Goal: Task Accomplishment & Management: Use online tool/utility

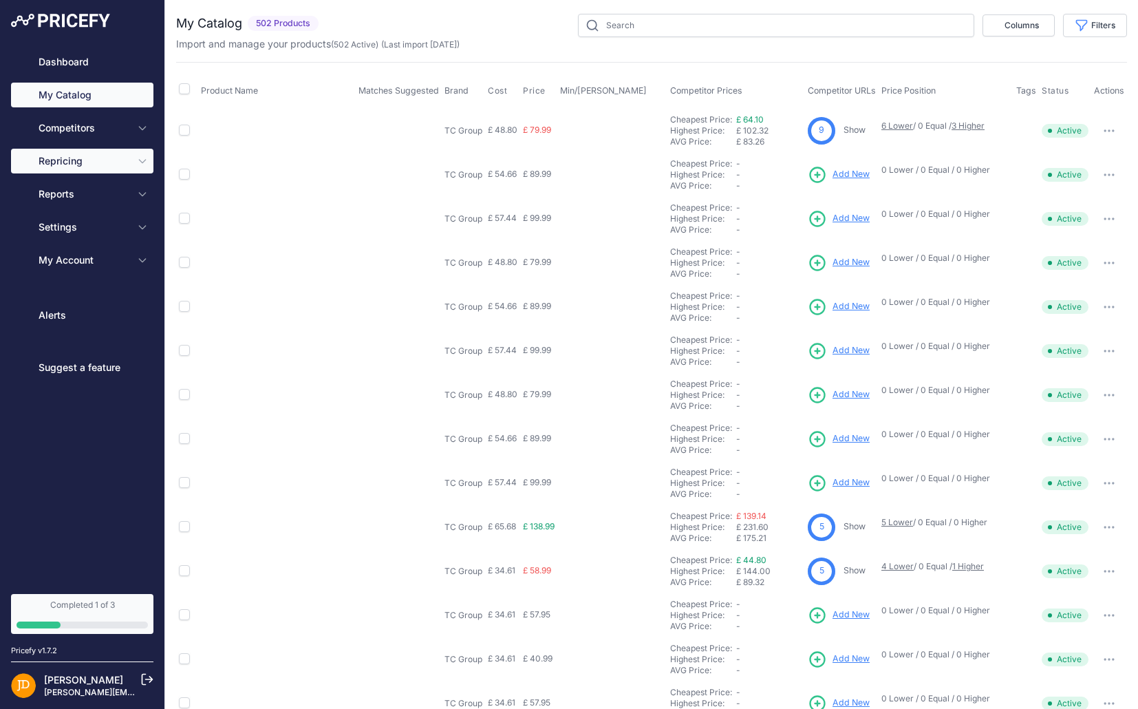
click at [144, 170] on button "Repricing" at bounding box center [82, 161] width 142 height 25
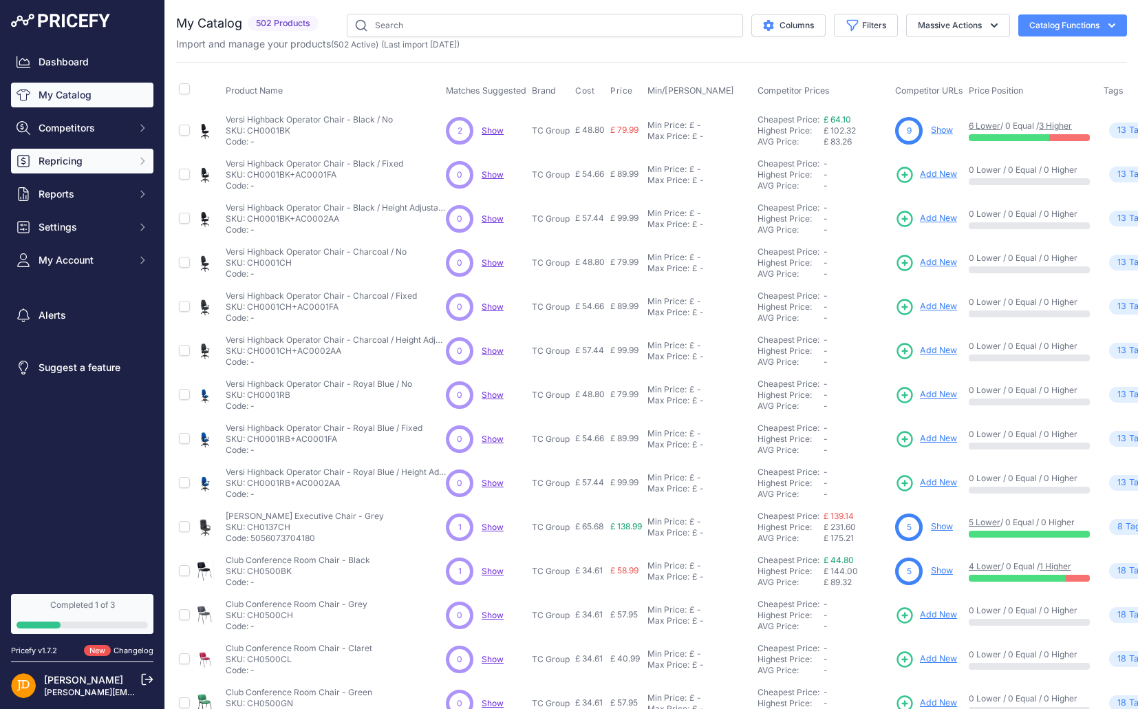
click at [141, 158] on icon "Sidebar" at bounding box center [142, 160] width 11 height 11
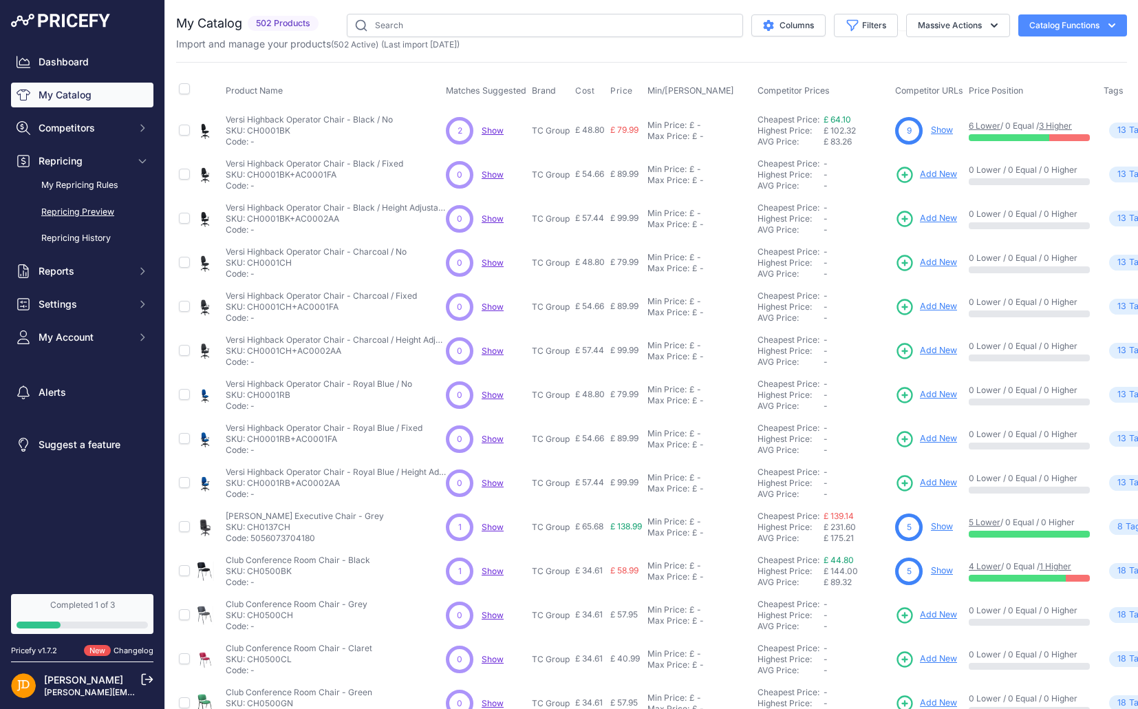
click at [87, 210] on link "Repricing Preview" at bounding box center [82, 212] width 142 height 24
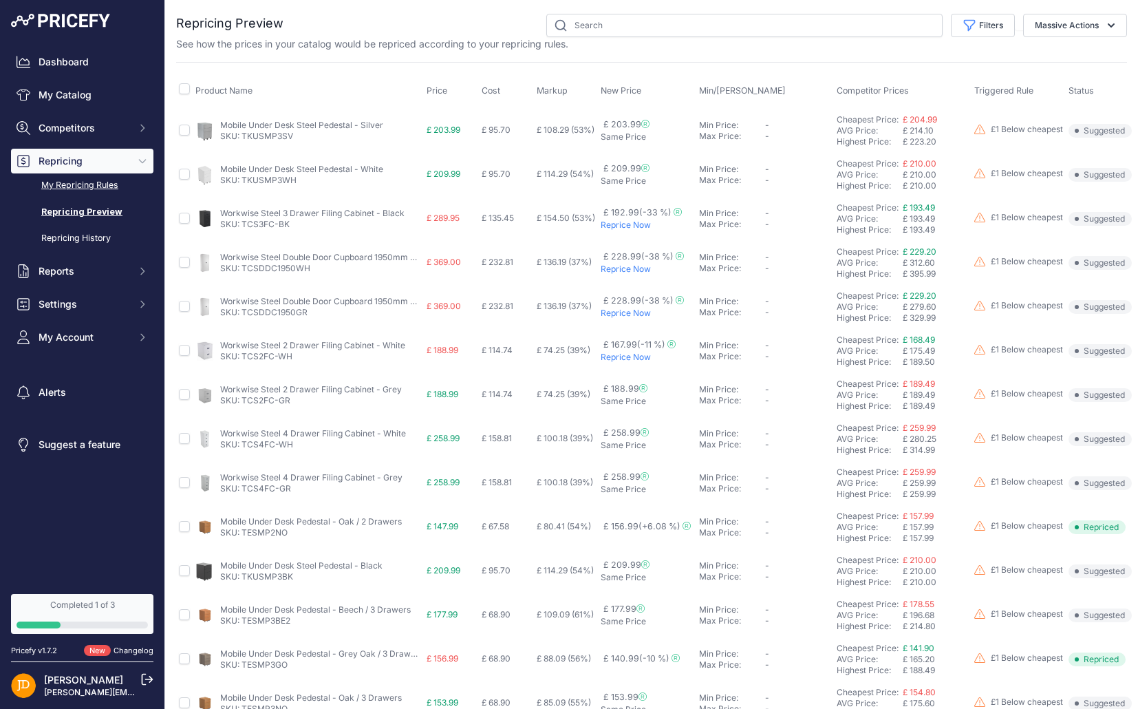
click at [91, 184] on link "My Repricing Rules" at bounding box center [82, 185] width 142 height 24
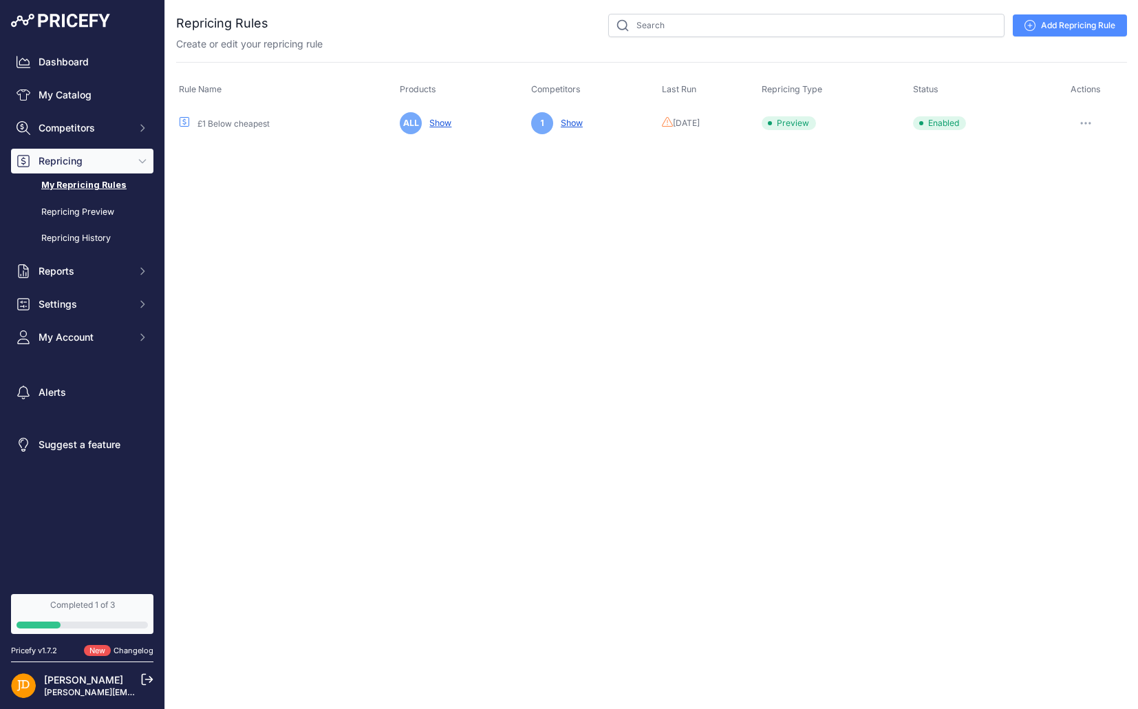
click at [1088, 125] on button "button" at bounding box center [1086, 123] width 28 height 19
click at [1059, 175] on button "Run Preview" at bounding box center [1080, 174] width 88 height 22
click at [69, 211] on link "Repricing Preview" at bounding box center [82, 212] width 142 height 24
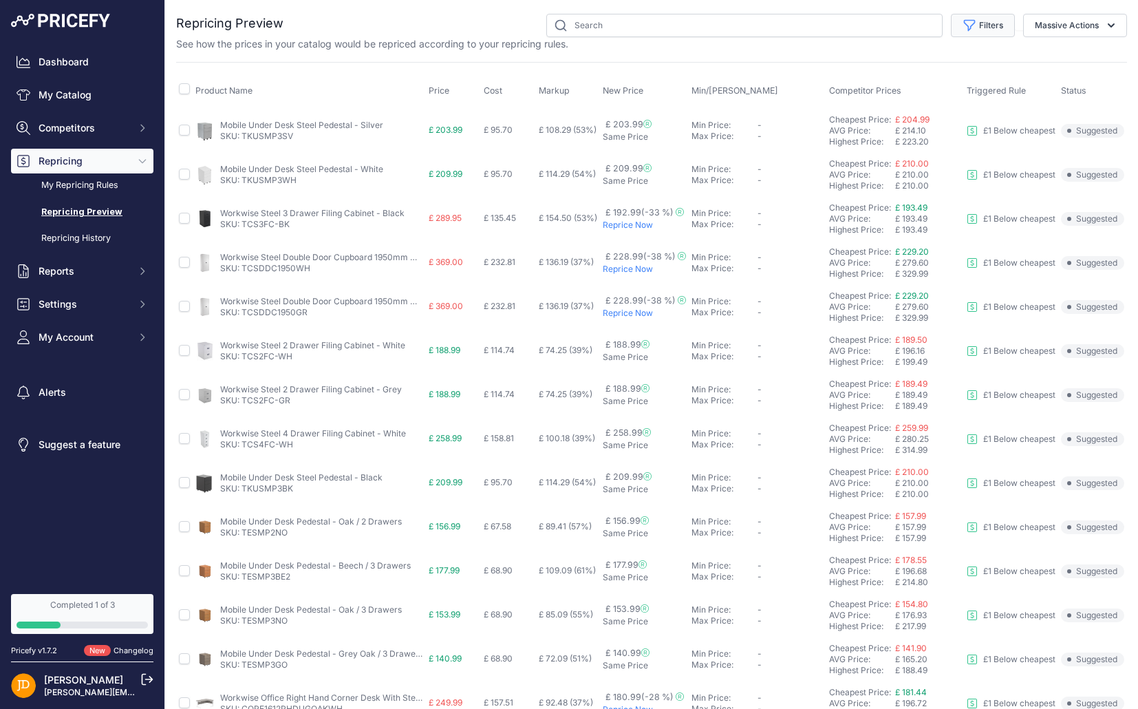
click at [994, 34] on button "Filters" at bounding box center [983, 25] width 64 height 23
click at [928, 80] on select "Select an option £1 Below cheapest" at bounding box center [938, 78] width 132 height 23
click at [931, 182] on select "Select an option I am higher Same price I am lower" at bounding box center [938, 193] width 132 height 23
select select "0"
click at [872, 182] on select "Select an option I am higher Same price I am lower" at bounding box center [938, 193] width 132 height 23
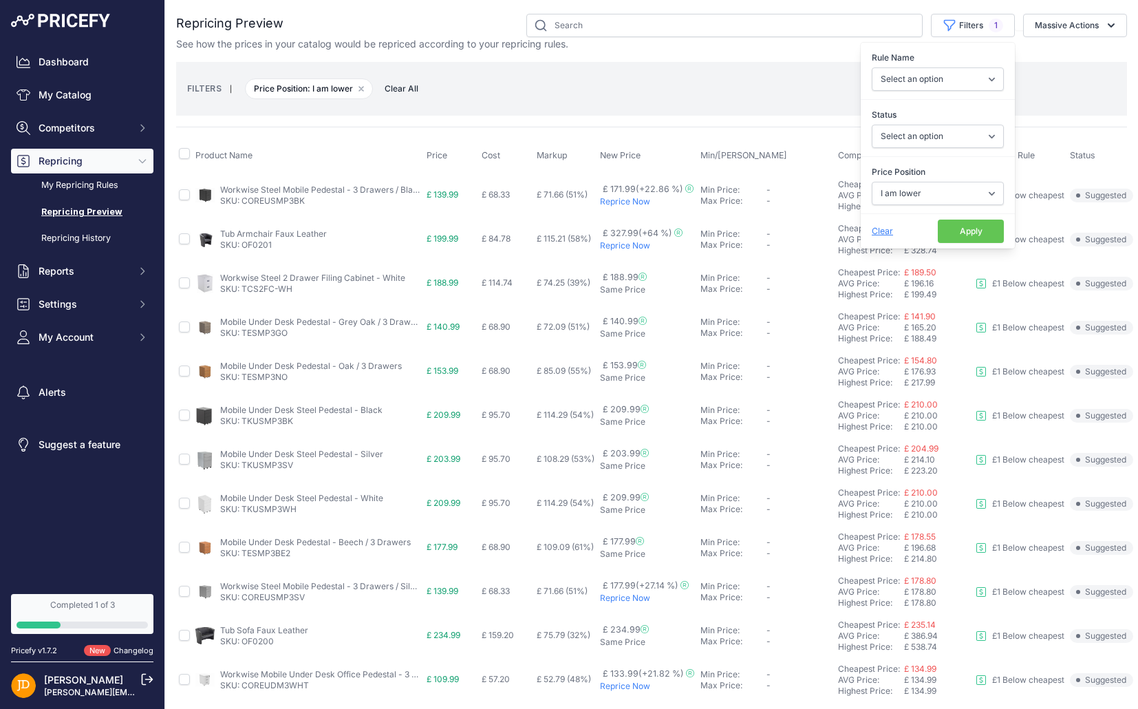
click at [968, 233] on button "Apply" at bounding box center [971, 230] width 66 height 23
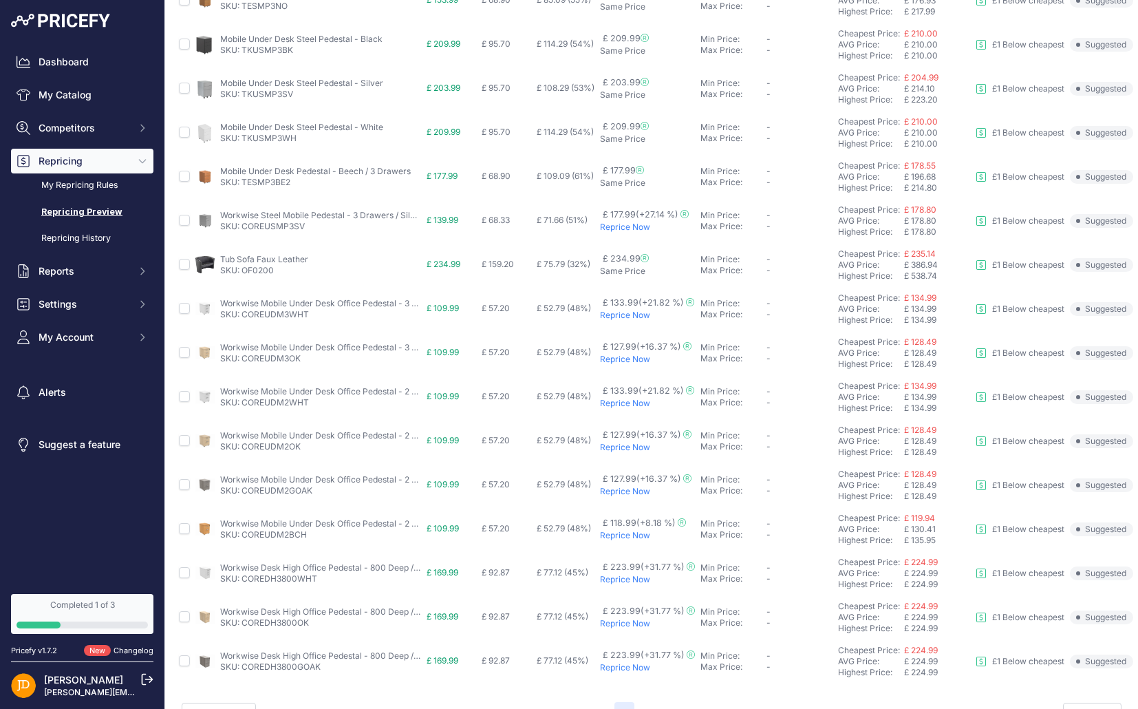
scroll to position [402, 0]
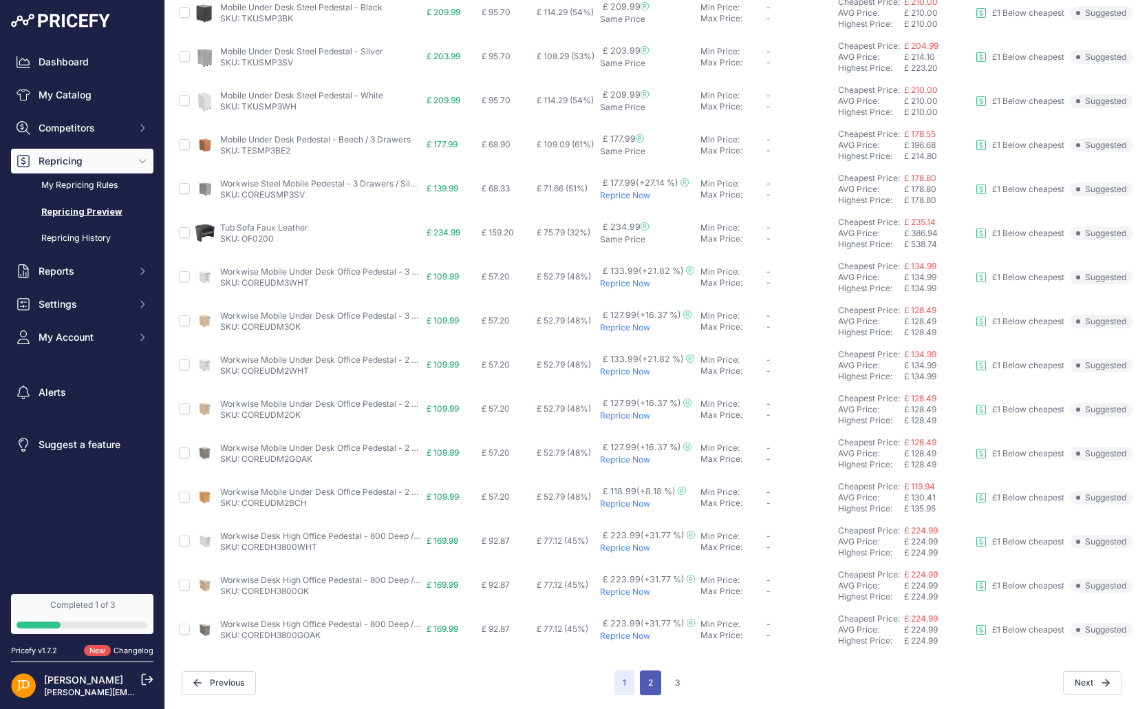
click at [652, 679] on button "2" at bounding box center [650, 682] width 21 height 25
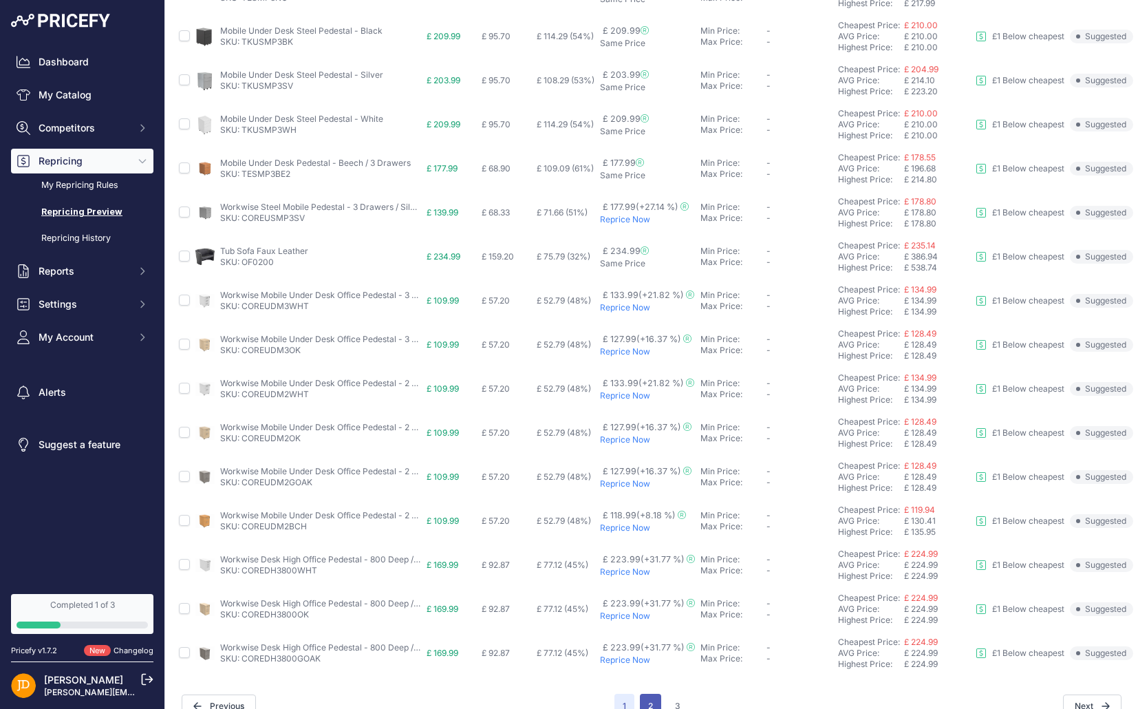
scroll to position [426, 0]
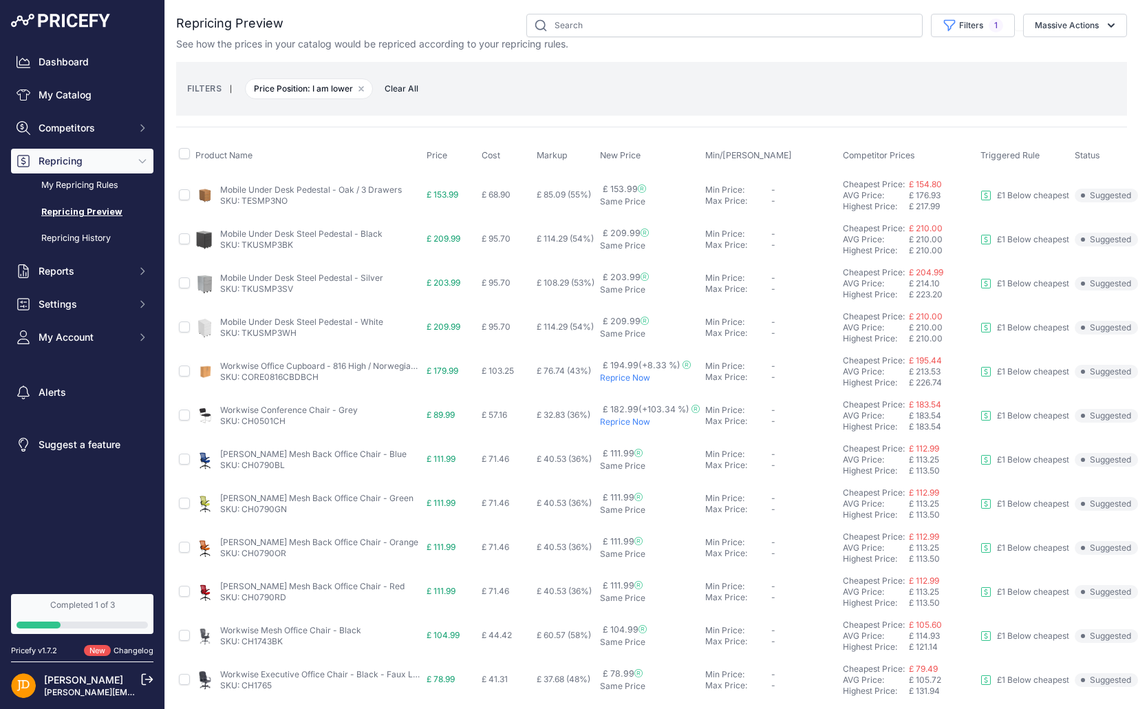
click at [617, 380] on p "Reprice Now" at bounding box center [650, 377] width 100 height 11
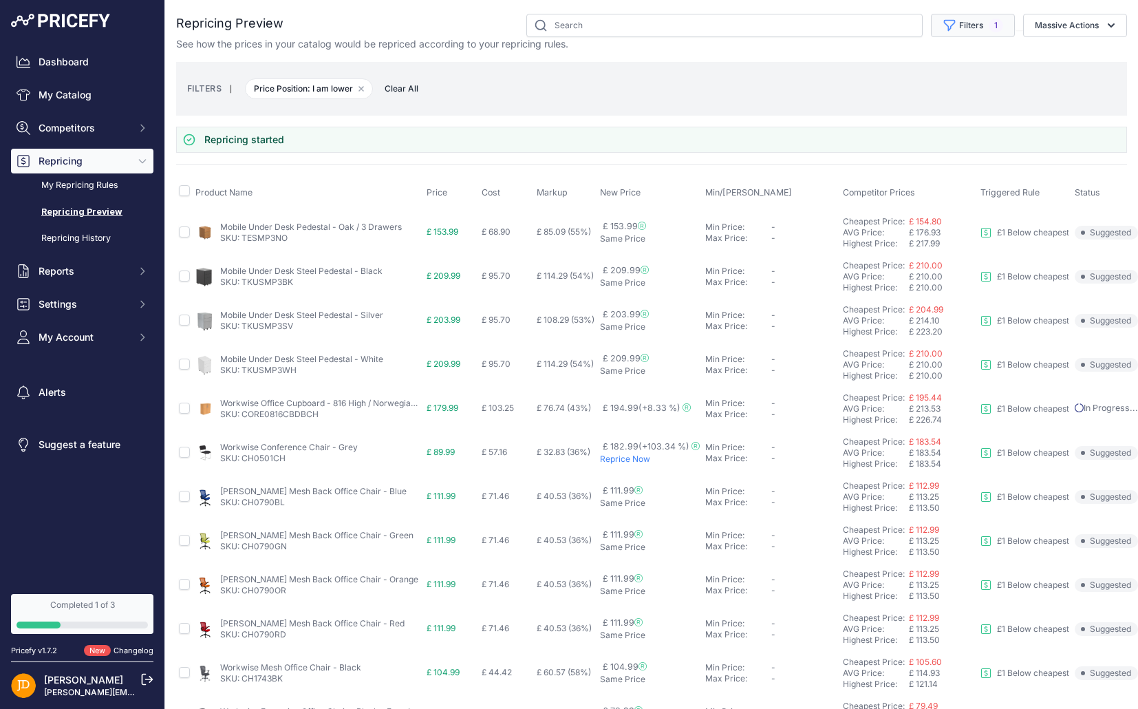
click at [985, 36] on button "Filters 1" at bounding box center [973, 25] width 84 height 23
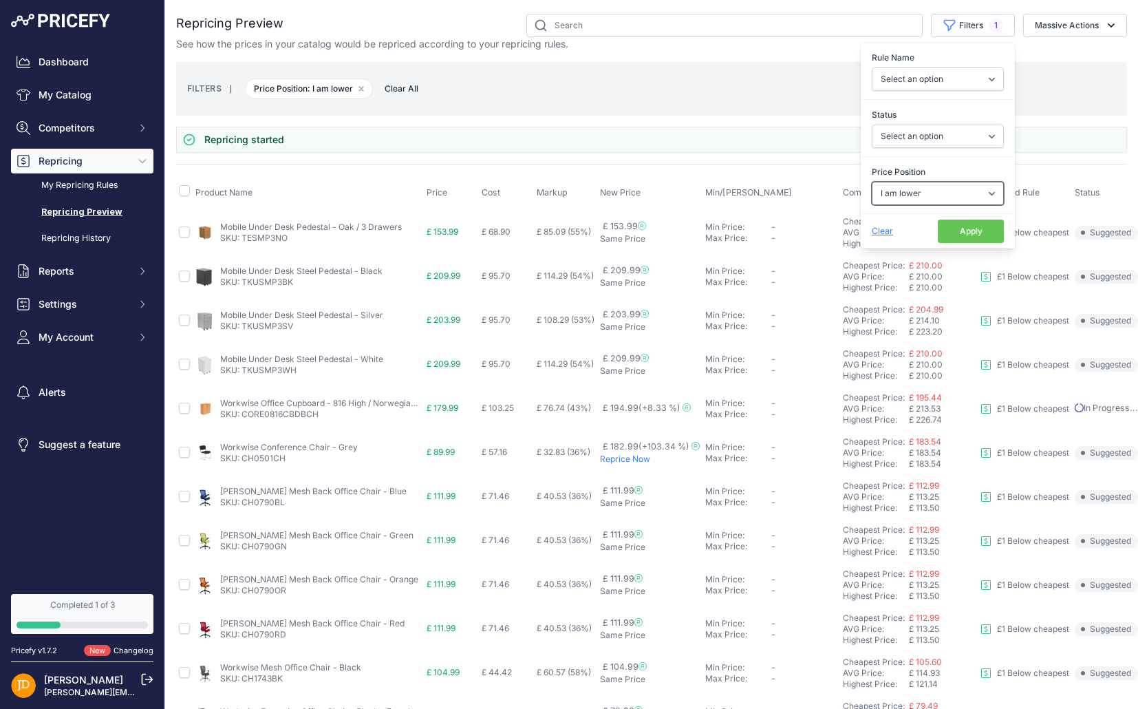
click at [937, 191] on select "Select an option I am higher Same price I am lower" at bounding box center [938, 193] width 132 height 23
select select "1"
click at [872, 182] on select "Select an option I am higher Same price I am lower" at bounding box center [938, 193] width 132 height 23
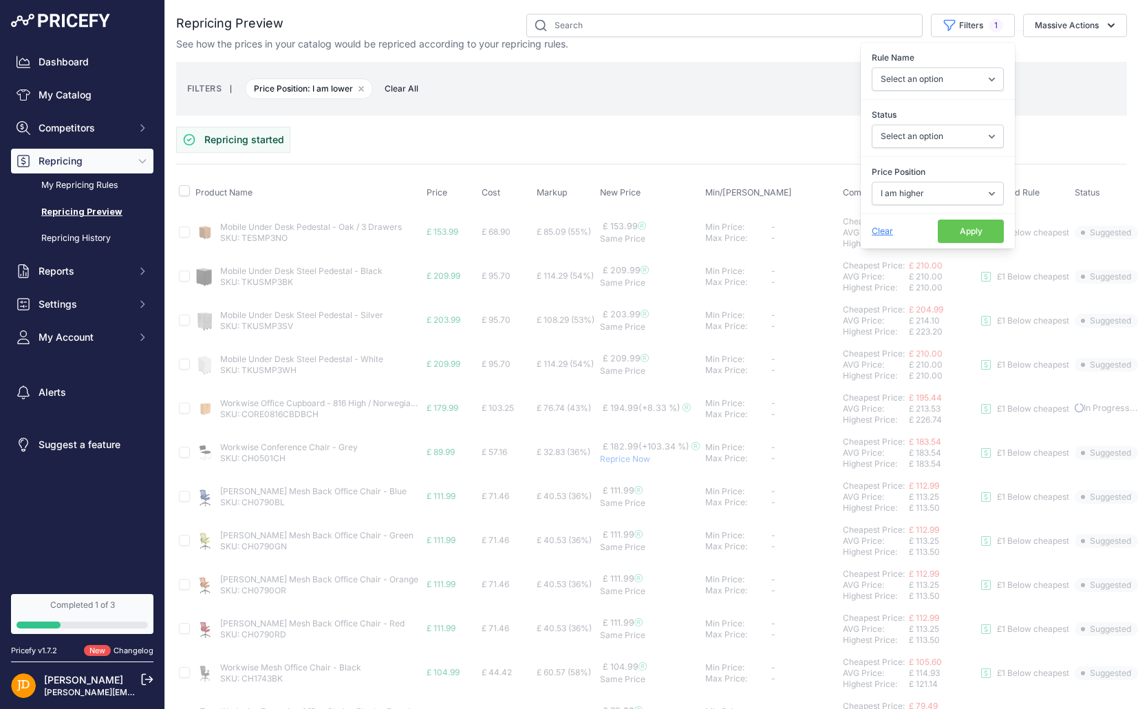
click at [956, 230] on button "Apply" at bounding box center [971, 230] width 66 height 23
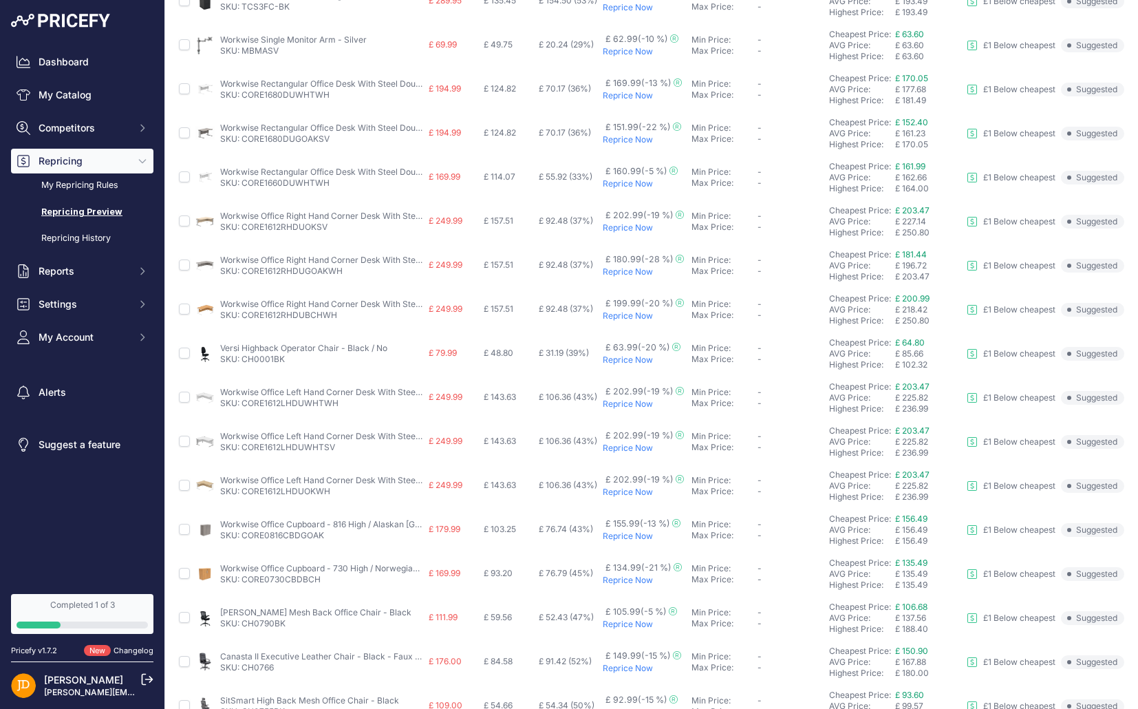
scroll to position [342, 0]
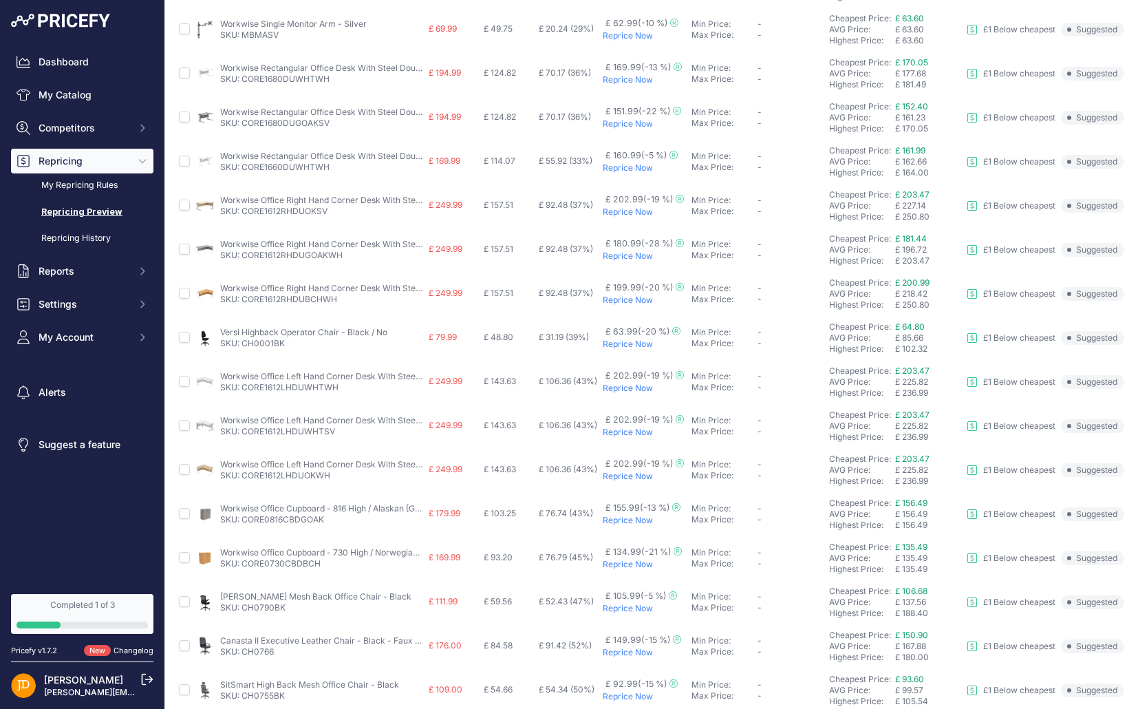
click at [623, 610] on p "Reprice Now" at bounding box center [644, 608] width 83 height 11
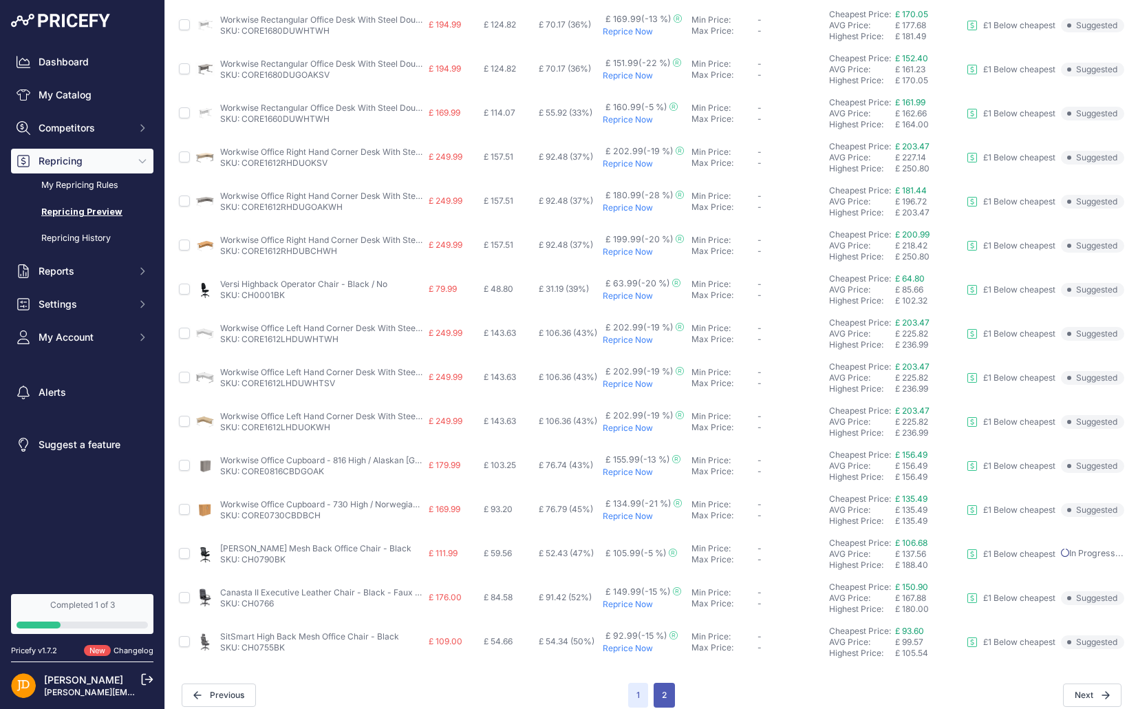
scroll to position [427, 0]
click at [665, 700] on button "2" at bounding box center [664, 695] width 21 height 25
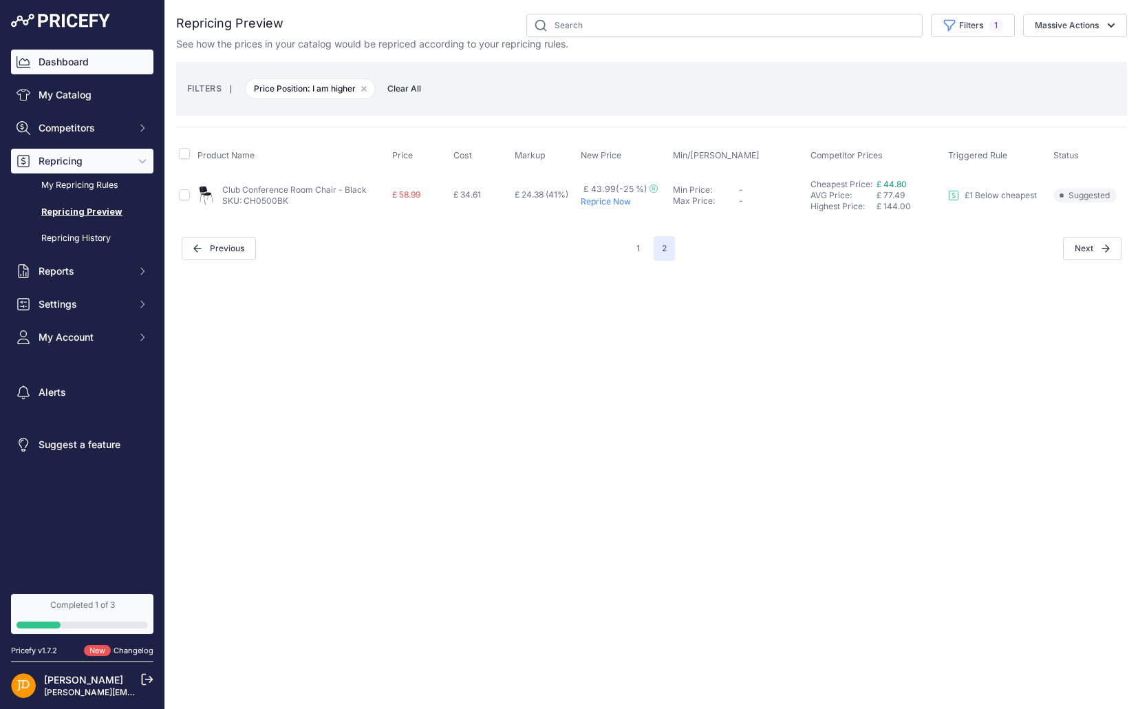
click at [52, 63] on link "Dashboard" at bounding box center [82, 62] width 142 height 25
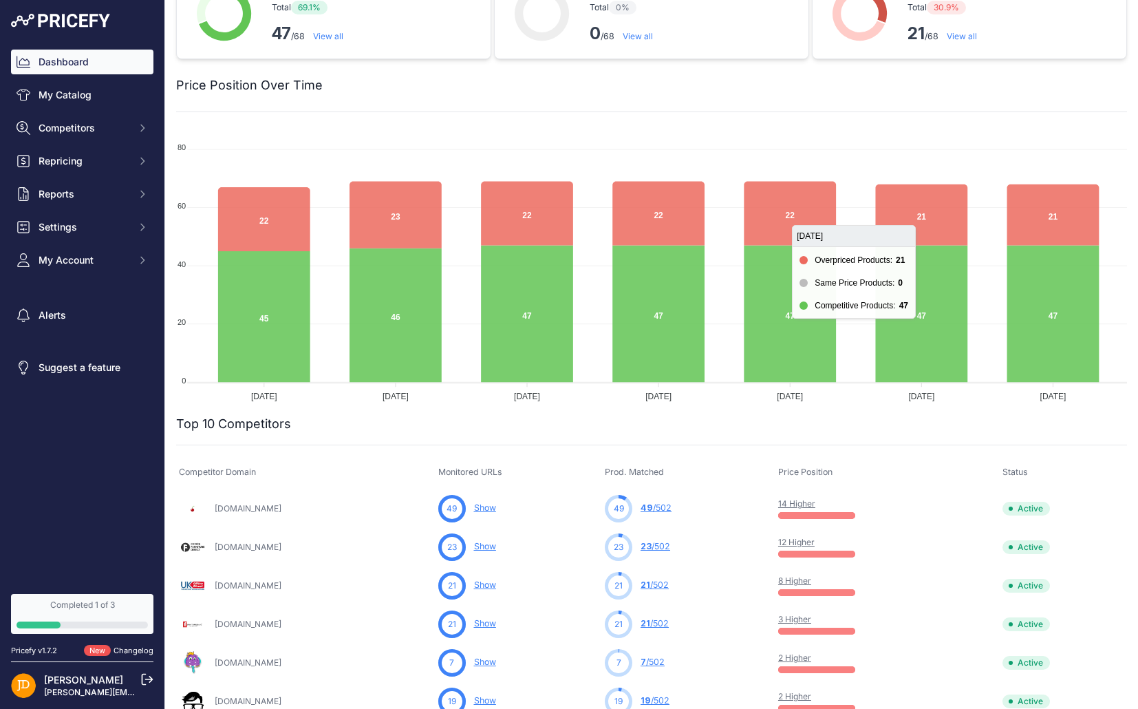
scroll to position [43, 0]
